Goal: Entertainment & Leisure: Browse casually

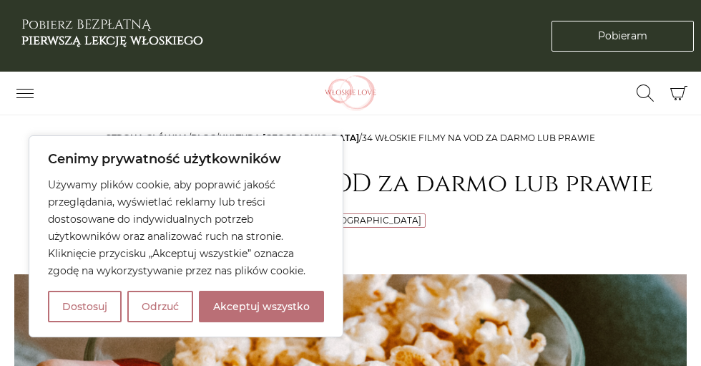
click at [299, 306] on button "Akceptuj wszystko" at bounding box center [261, 305] width 125 height 31
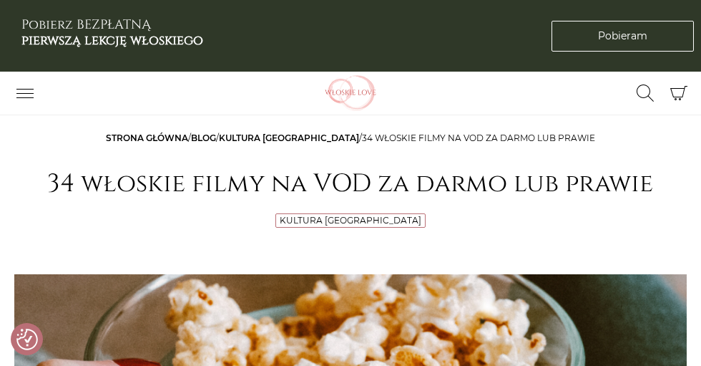
checkbox input "true"
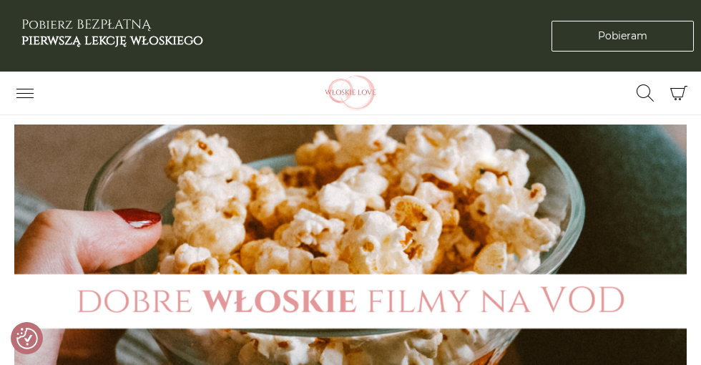
scroll to position [237, 0]
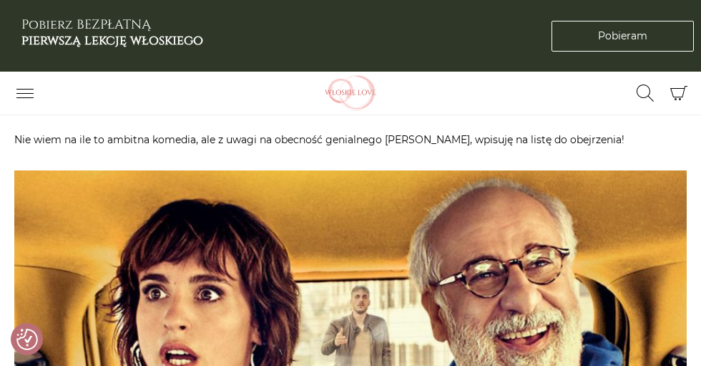
scroll to position [9120, 0]
